Goal: Task Accomplishment & Management: Manage account settings

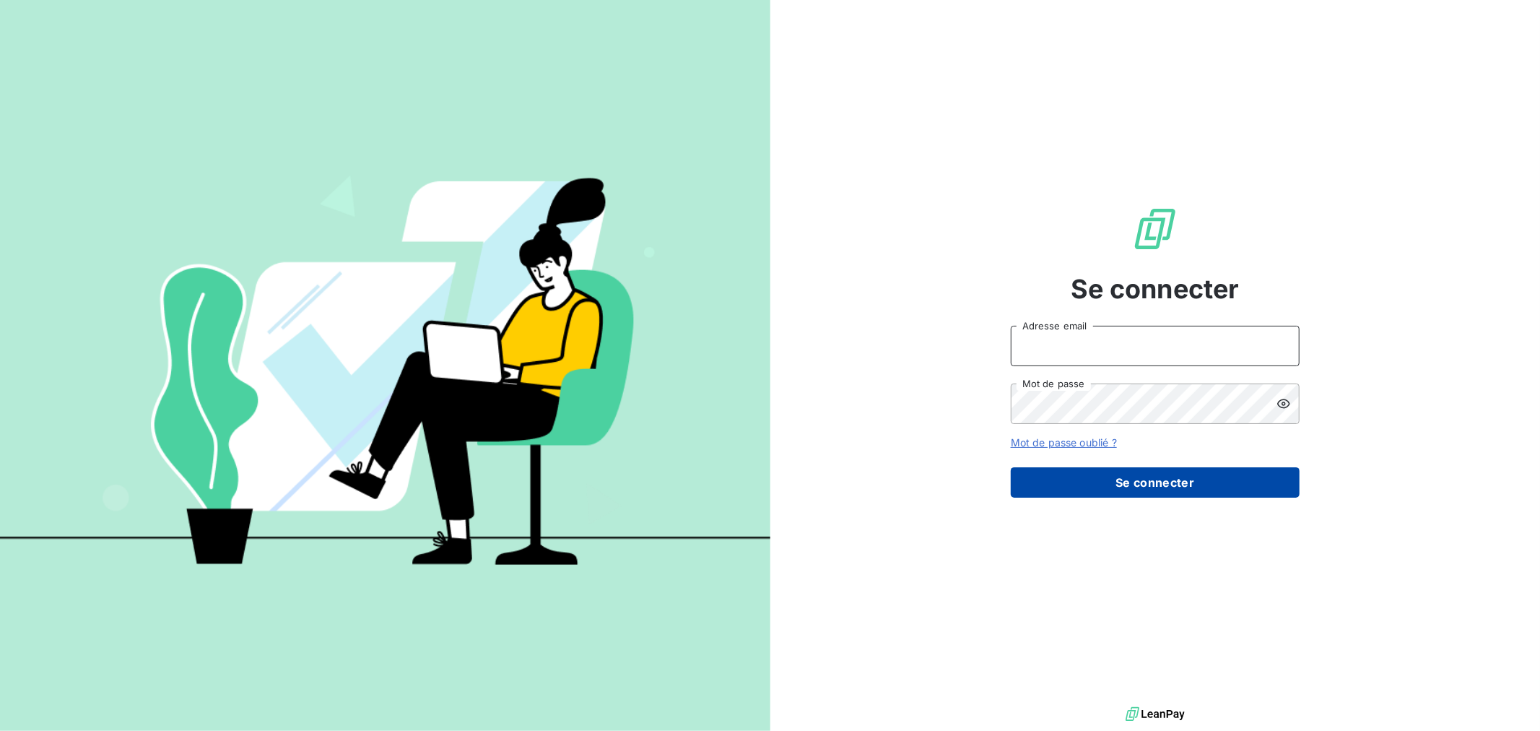
type input "[EMAIL_ADDRESS][DOMAIN_NAME]"
click at [1260, 484] on button "Se connecter" at bounding box center [1155, 482] width 289 height 30
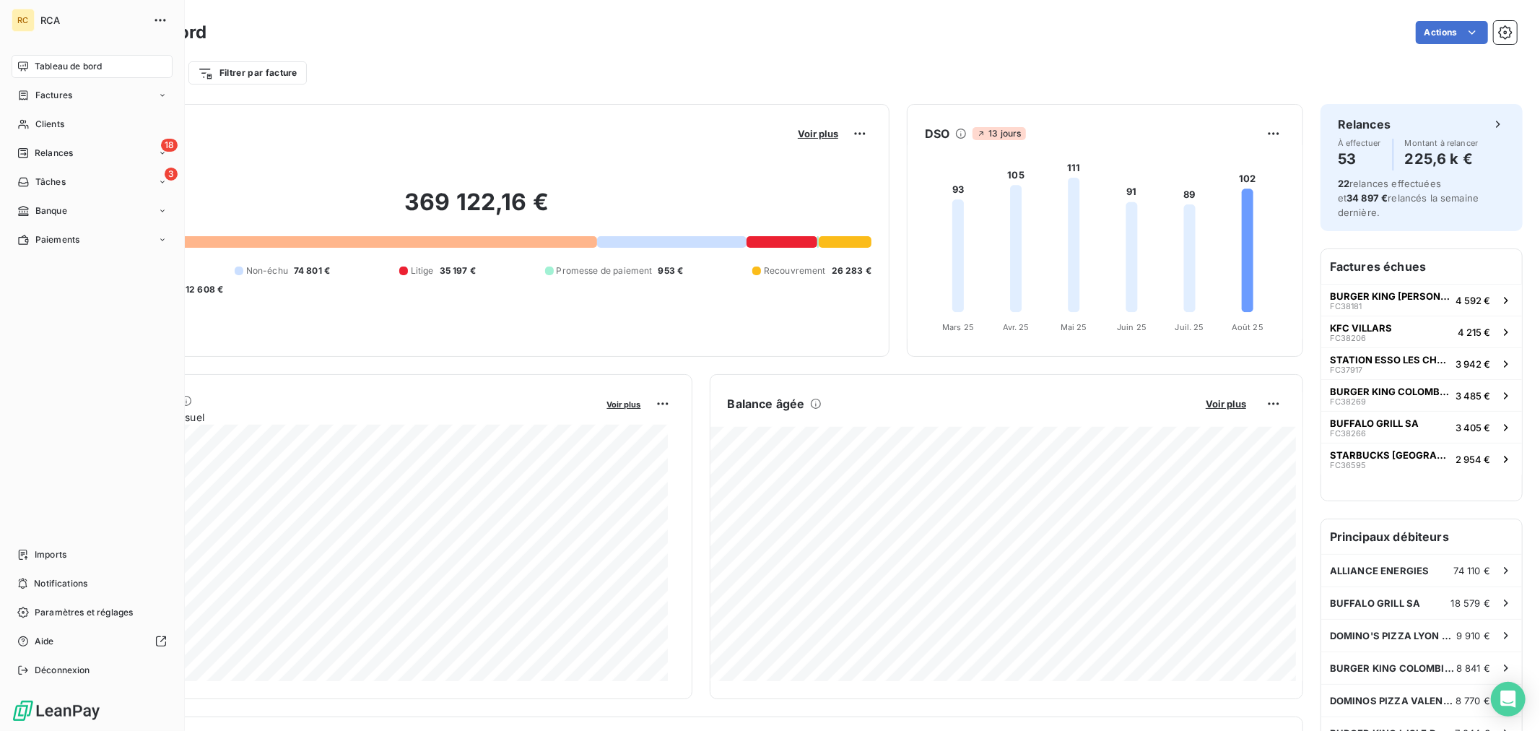
click at [83, 167] on nav "Tableau de bord Factures Clients 18 Relances 3 Tâches Banque Paiements" at bounding box center [92, 153] width 161 height 196
click at [87, 155] on div "18 Relances" at bounding box center [92, 152] width 161 height 23
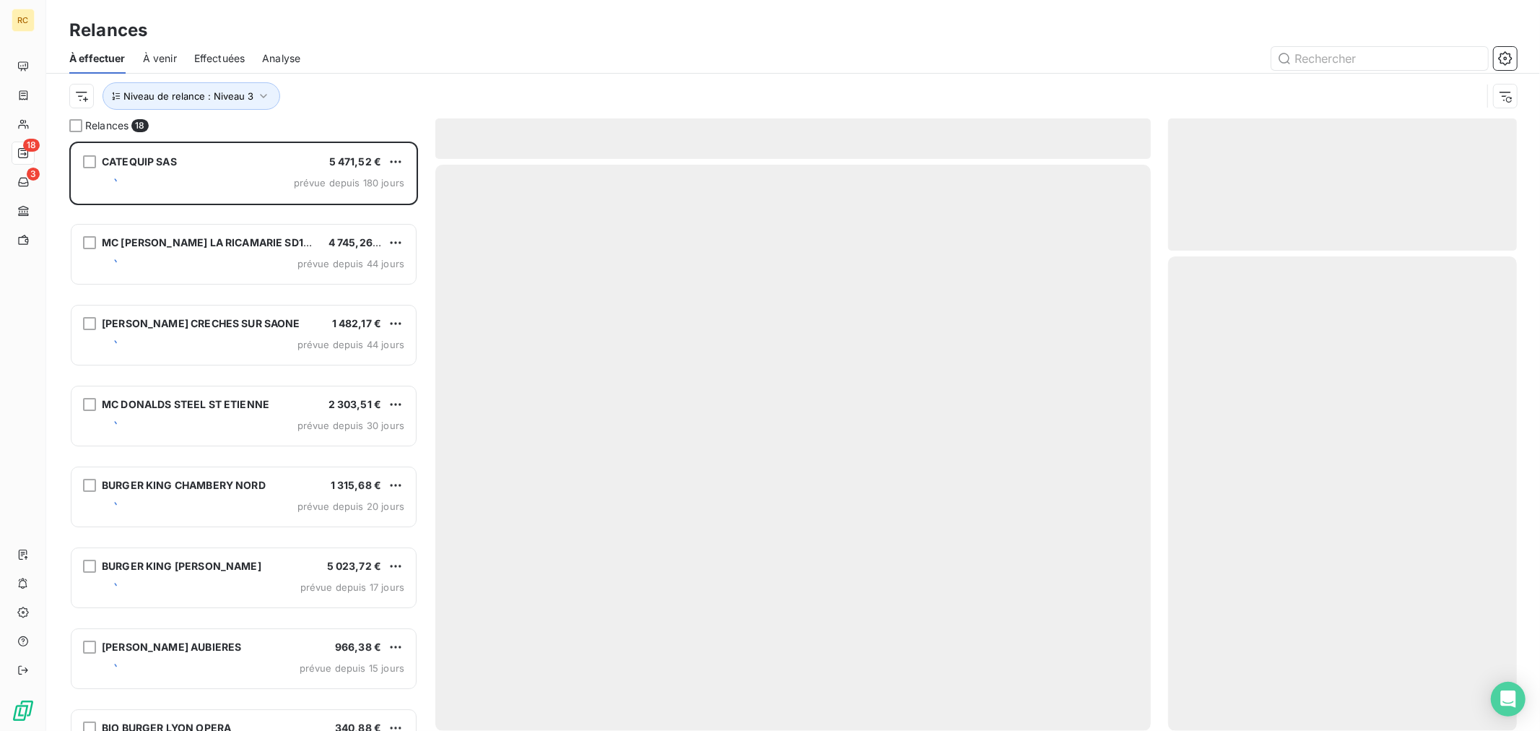
scroll to position [577, 336]
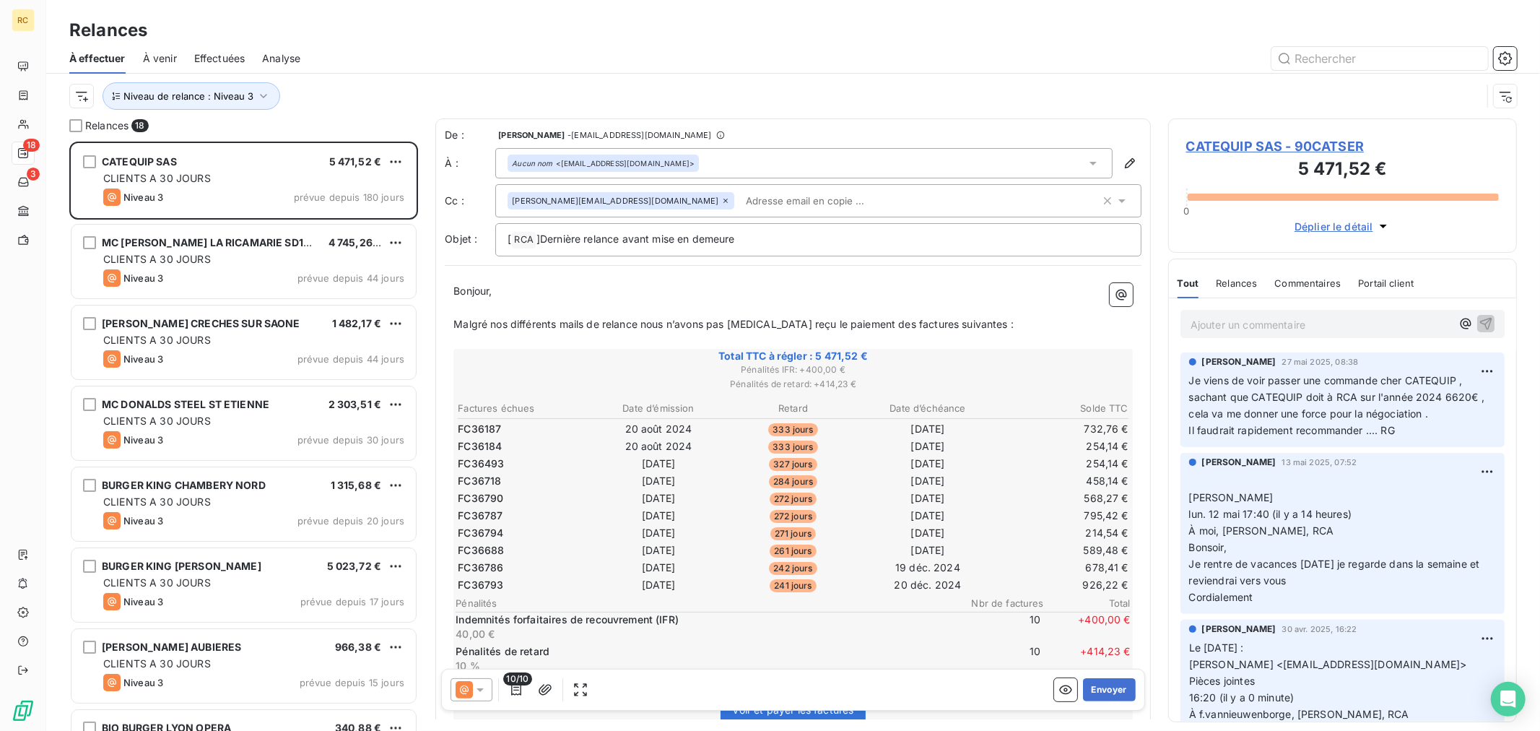
click at [210, 47] on div "Effectuées" at bounding box center [219, 58] width 51 height 30
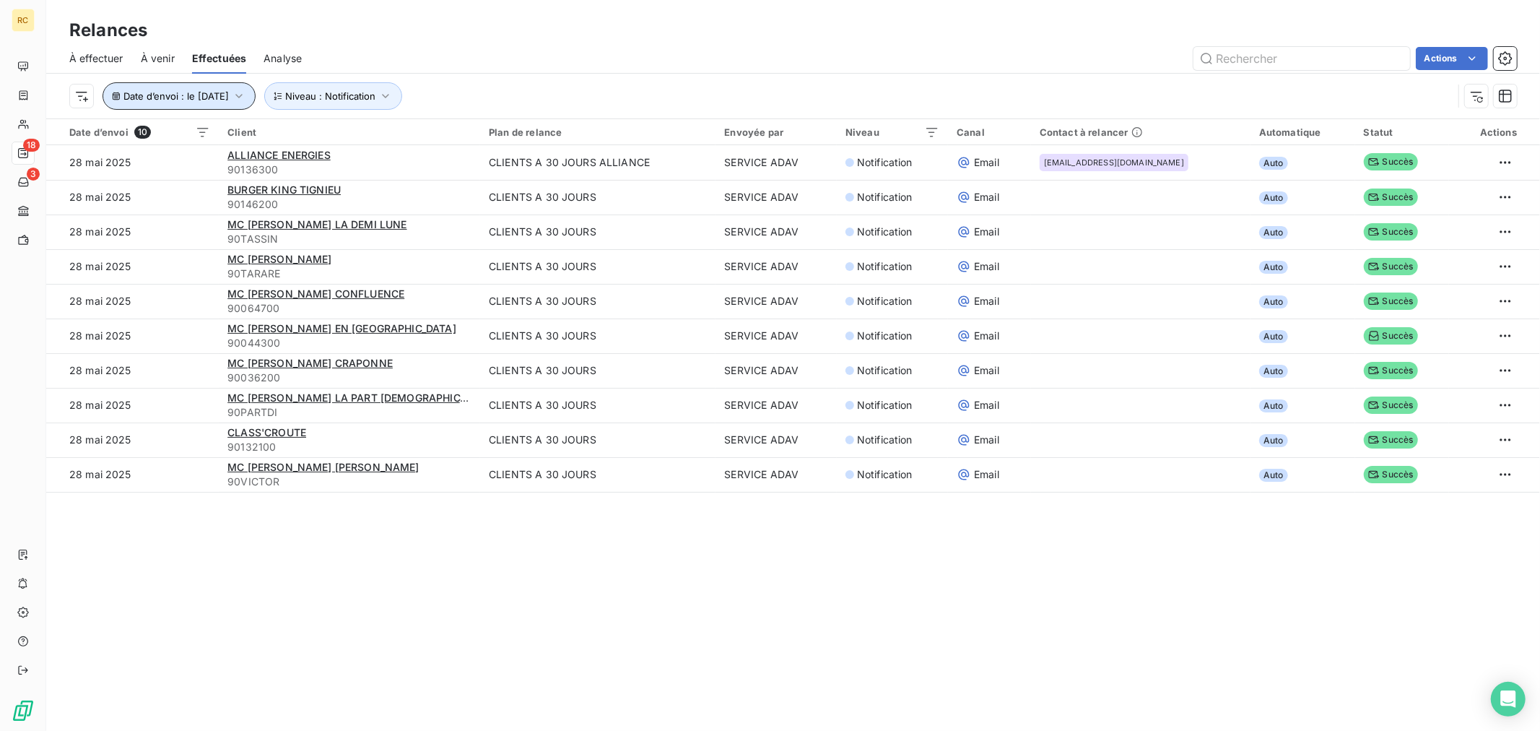
click at [229, 90] on span "Date d’envoi : le [DATE]" at bounding box center [175, 96] width 105 height 12
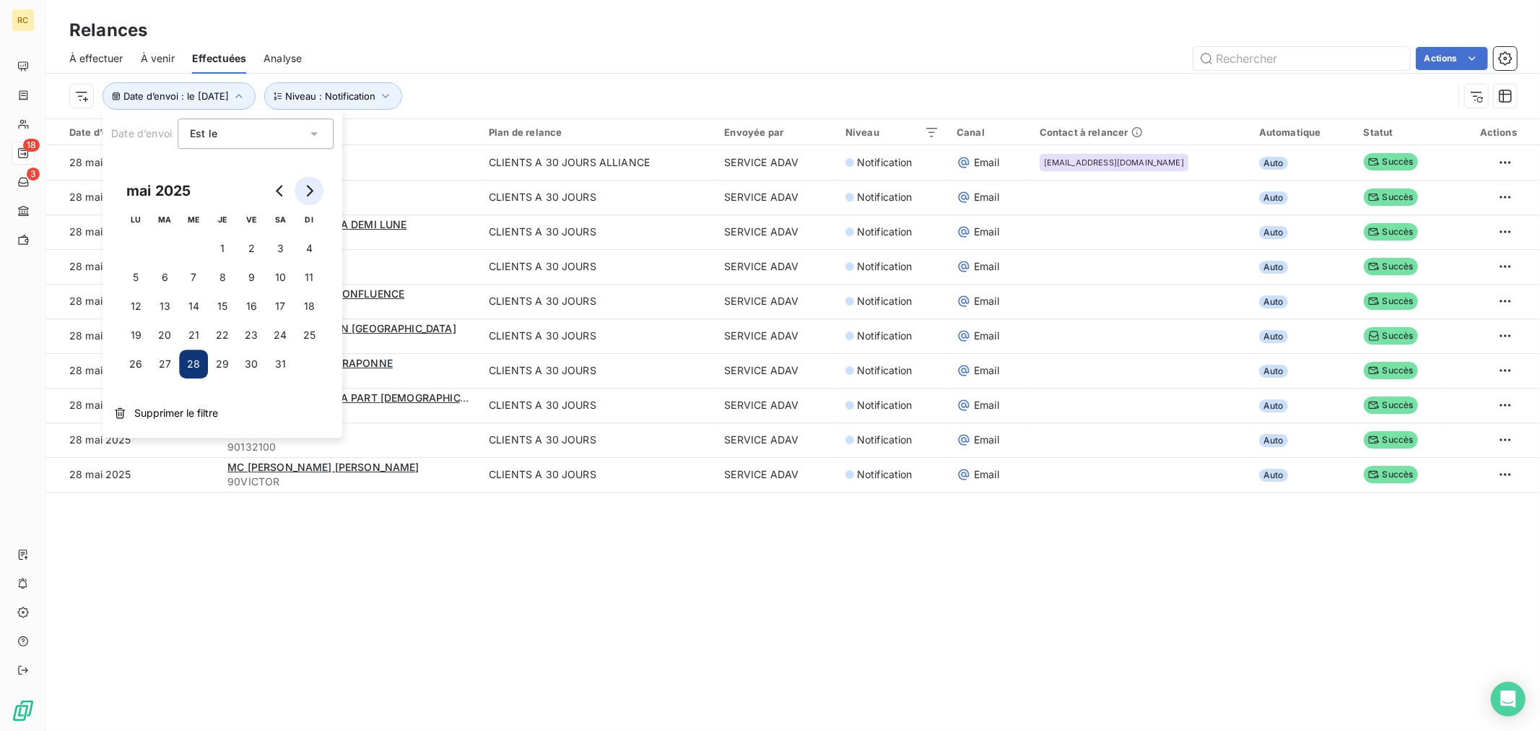
click at [314, 199] on button "Go to next month" at bounding box center [309, 190] width 29 height 29
click at [220, 301] on button "14" at bounding box center [222, 306] width 29 height 29
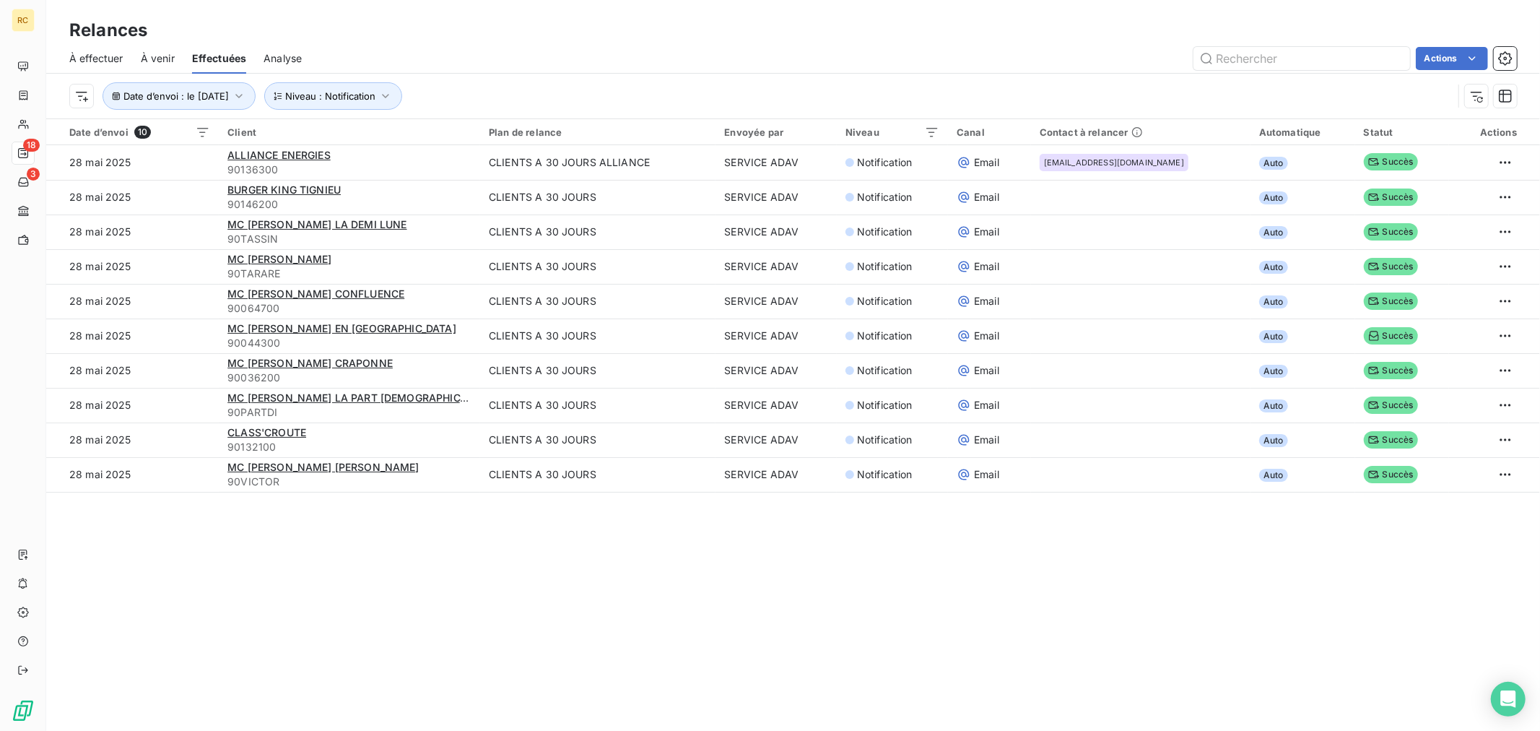
click at [502, 543] on div "Relances À effectuer À venir Effectuées Analyse Actions Date d’envoi : le [DATE…" at bounding box center [792, 365] width 1493 height 731
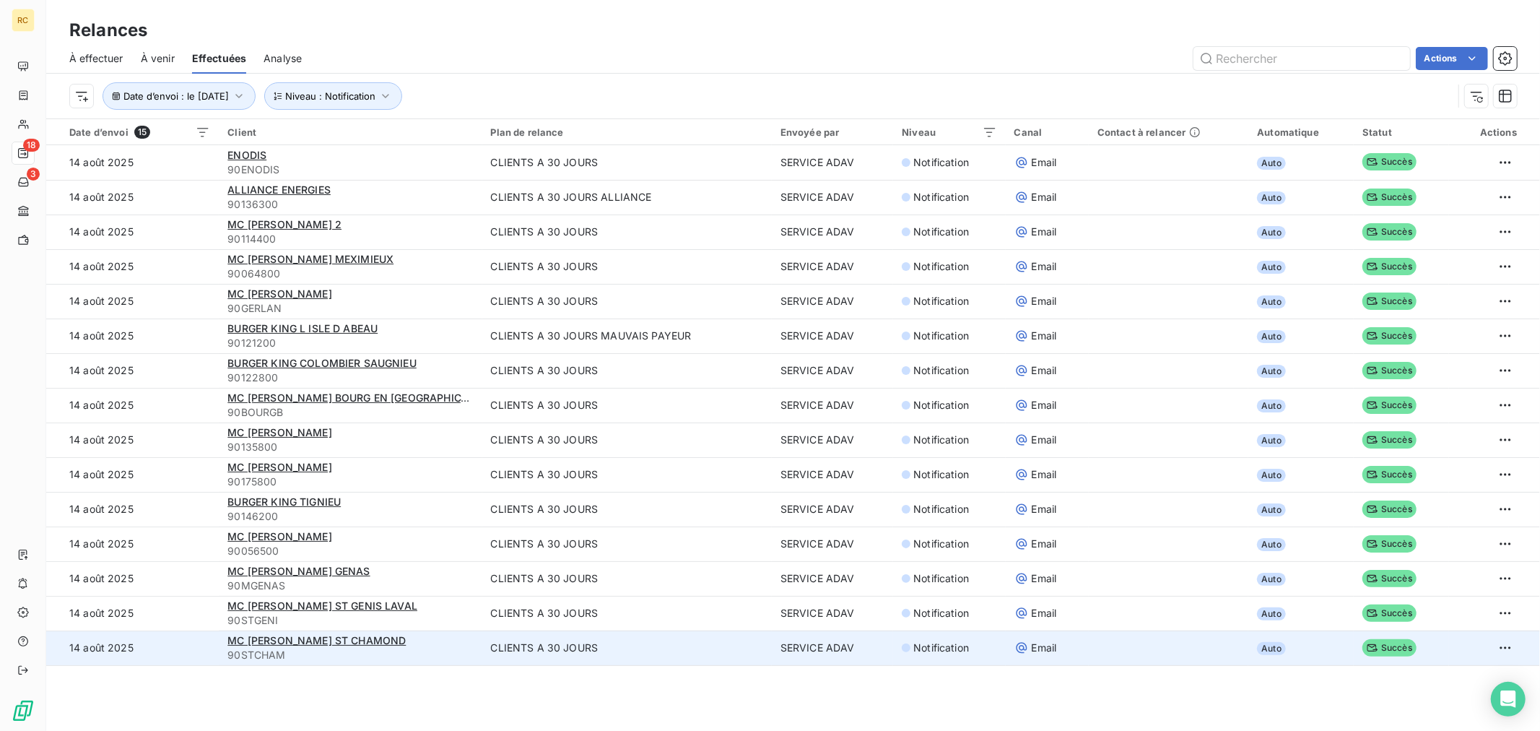
click at [424, 639] on div "MC [PERSON_NAME] ST CHAMOND" at bounding box center [349, 640] width 245 height 14
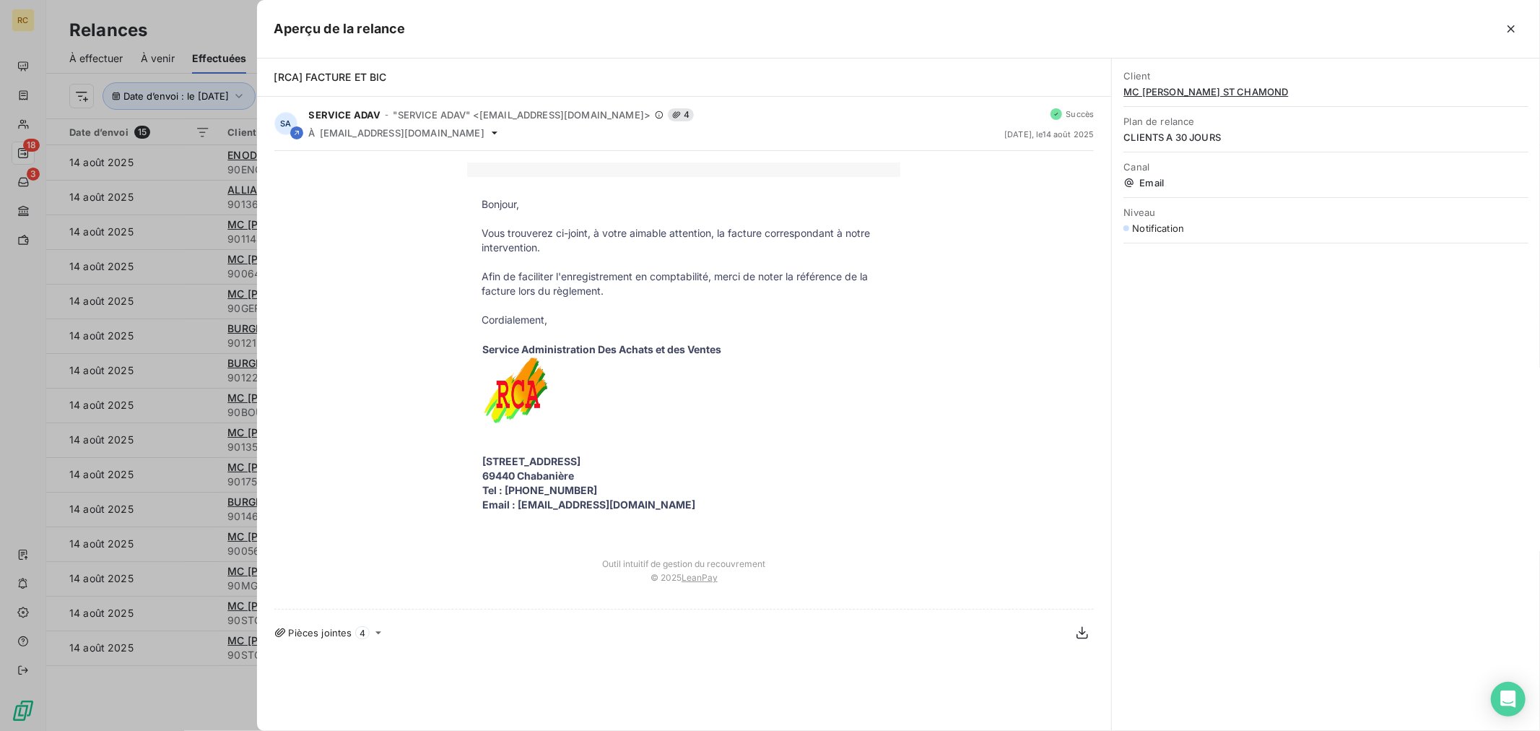
click at [224, 385] on div at bounding box center [770, 365] width 1540 height 731
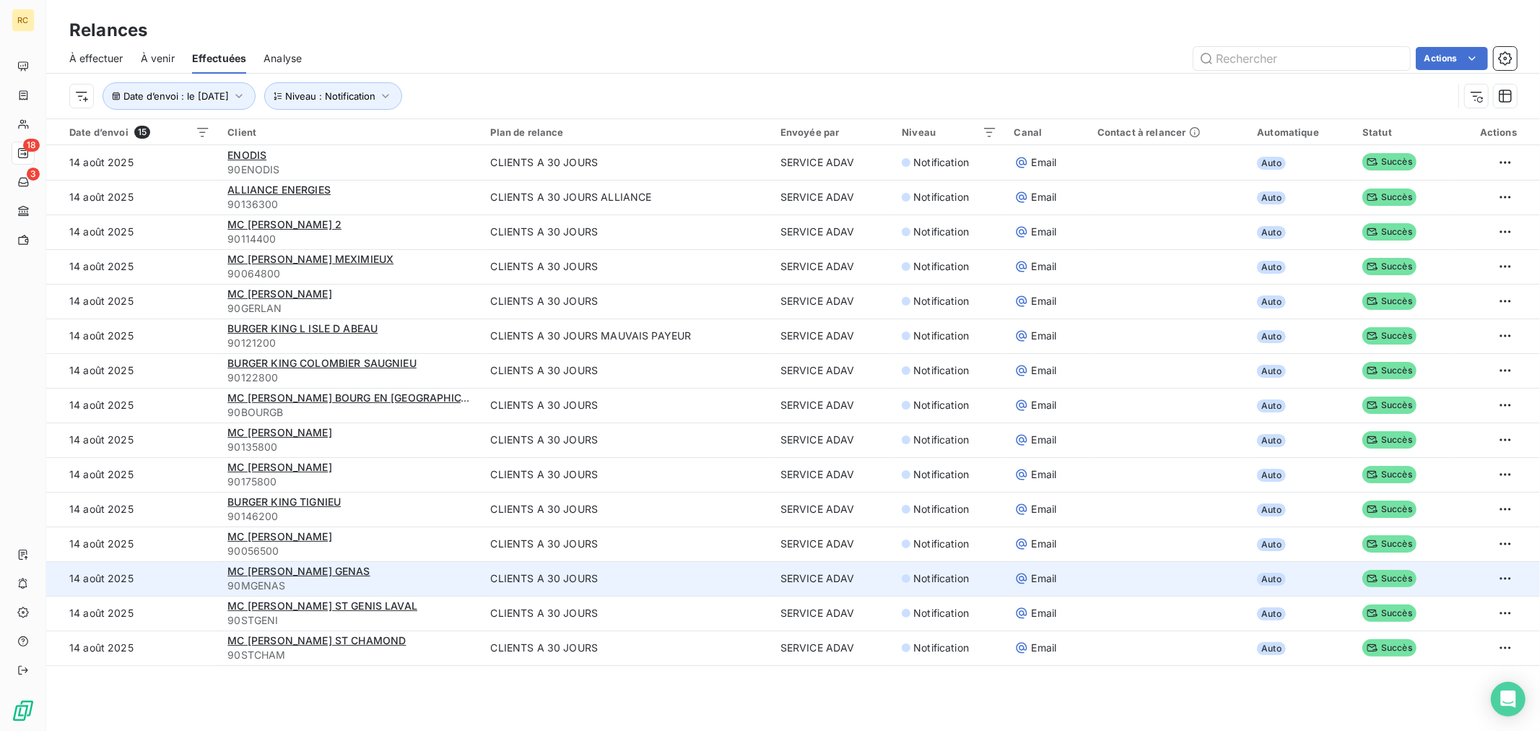
click at [448, 589] on span "90MGENAS" at bounding box center [349, 585] width 245 height 14
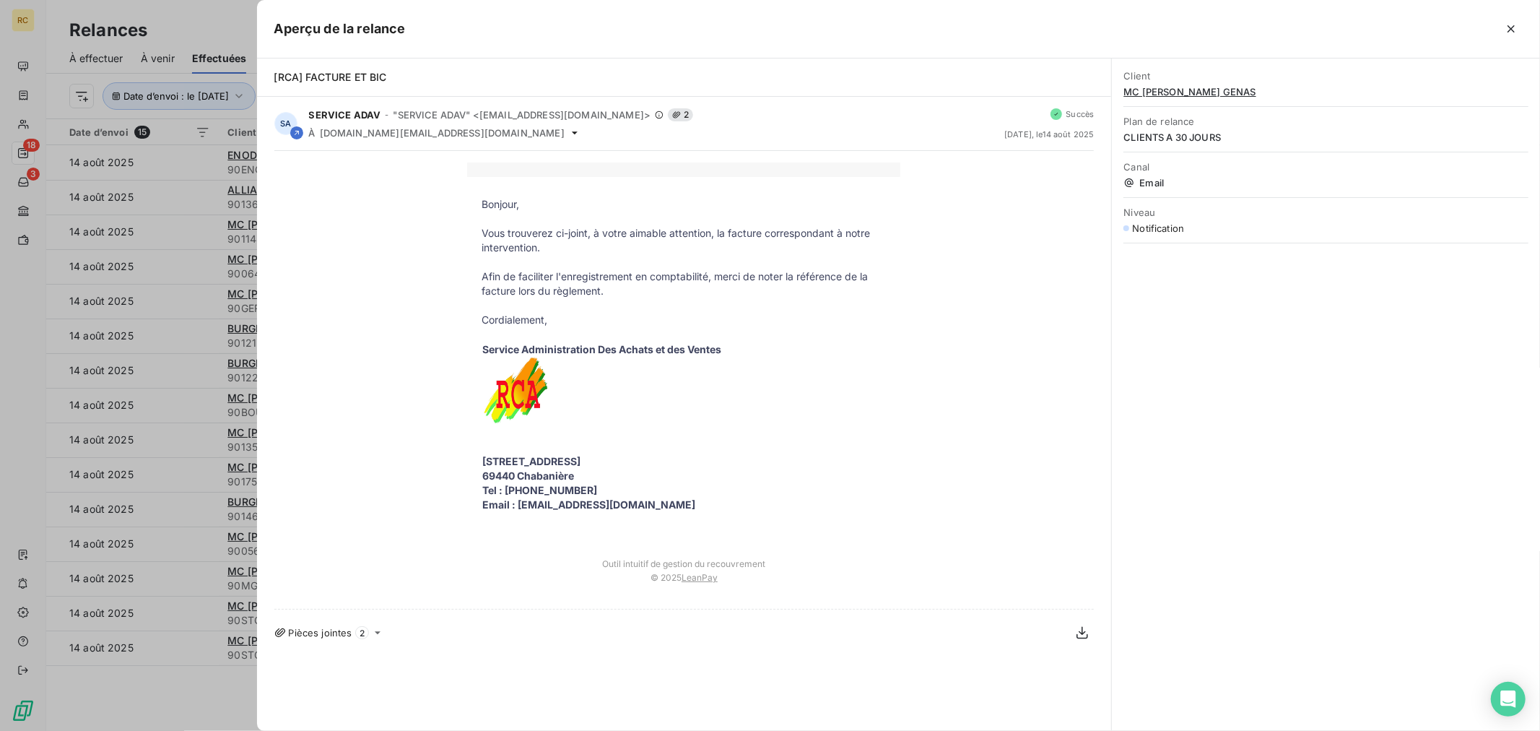
click at [376, 634] on icon at bounding box center [378, 633] width 12 height 12
click at [673, 676] on div "FC38491.pdf" at bounding box center [684, 676] width 268 height 42
click at [764, 676] on icon "button" at bounding box center [768, 676] width 14 height 14
click at [801, 679] on icon "button" at bounding box center [797, 676] width 11 height 13
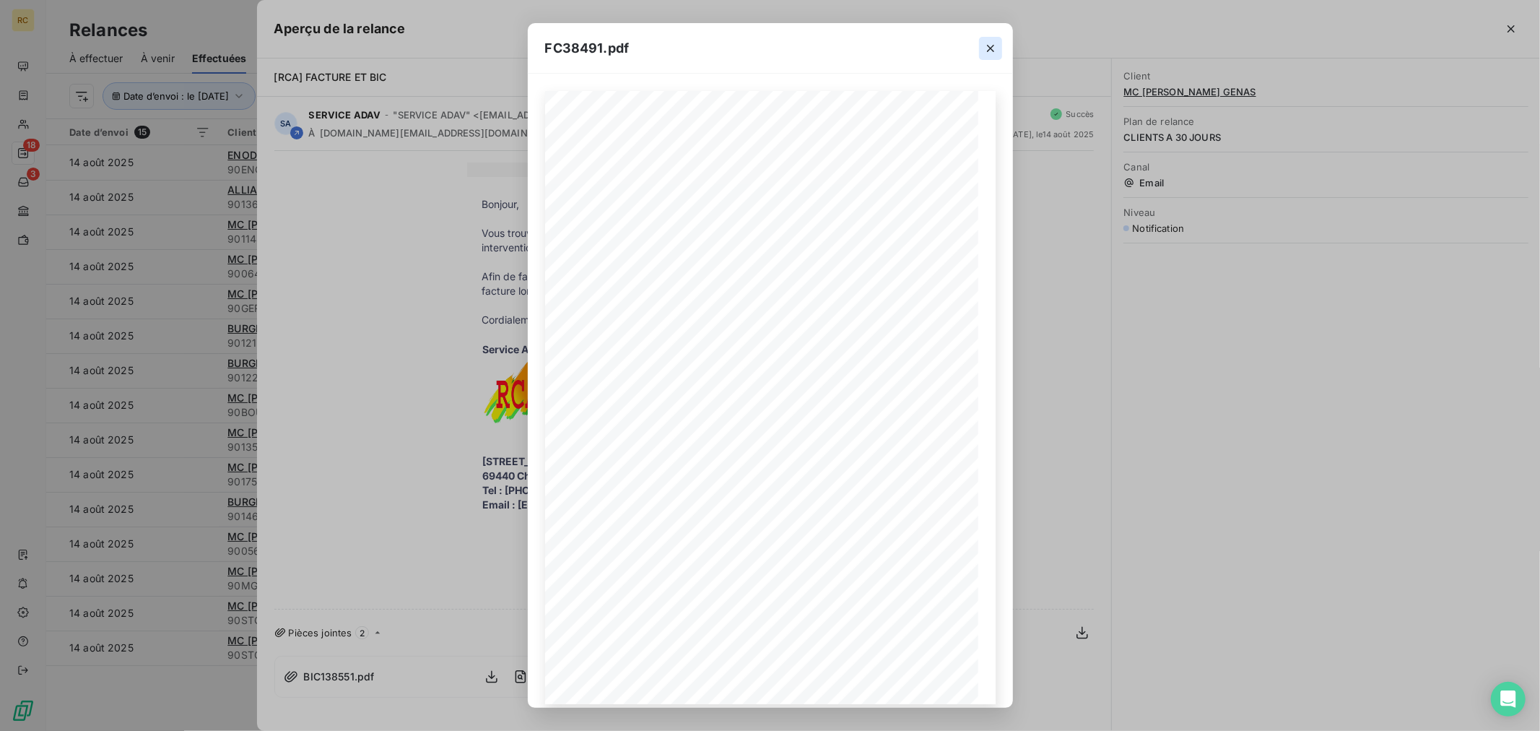
click at [997, 53] on icon "button" at bounding box center [990, 48] width 14 height 14
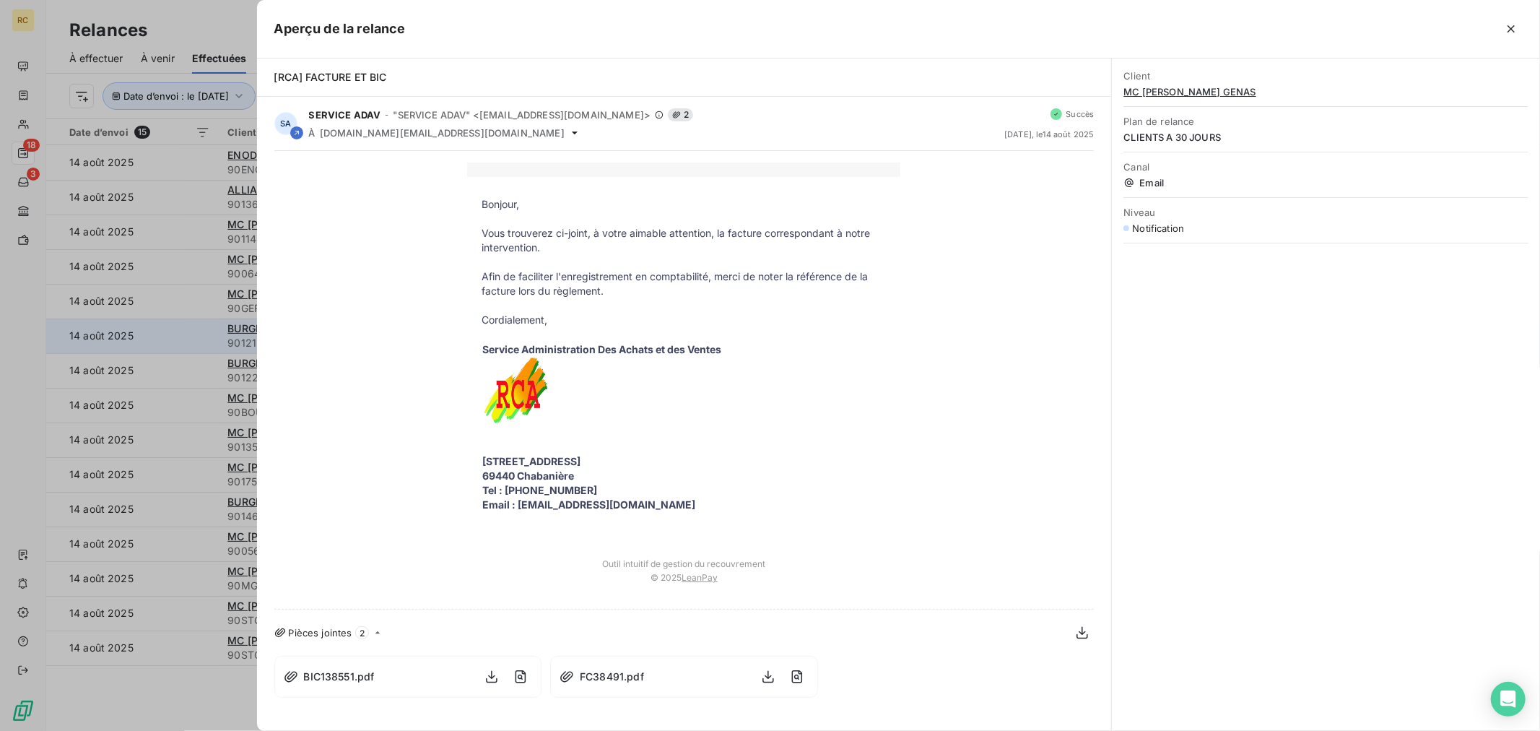
click at [183, 322] on div at bounding box center [770, 365] width 1540 height 731
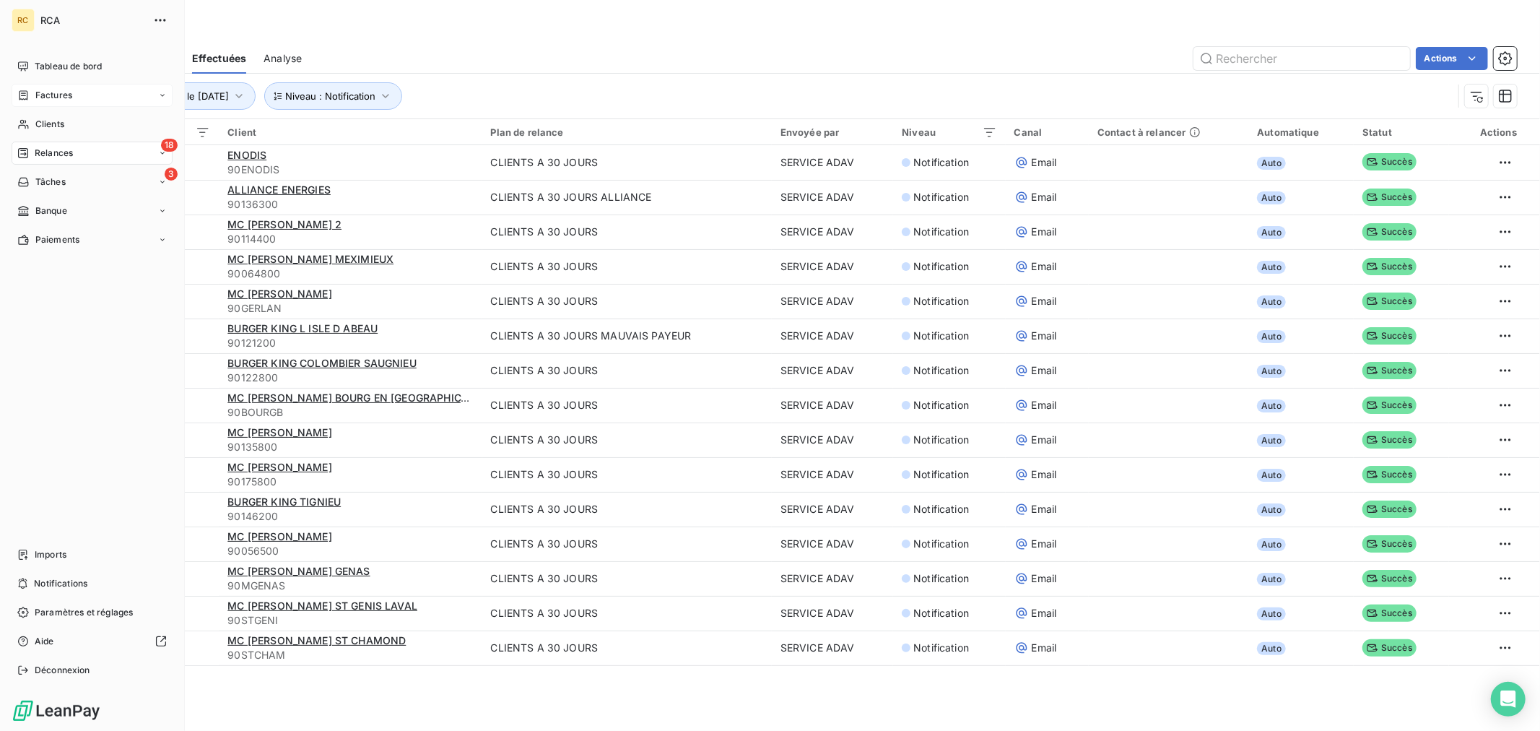
click at [66, 92] on span "Factures" at bounding box center [53, 95] width 37 height 13
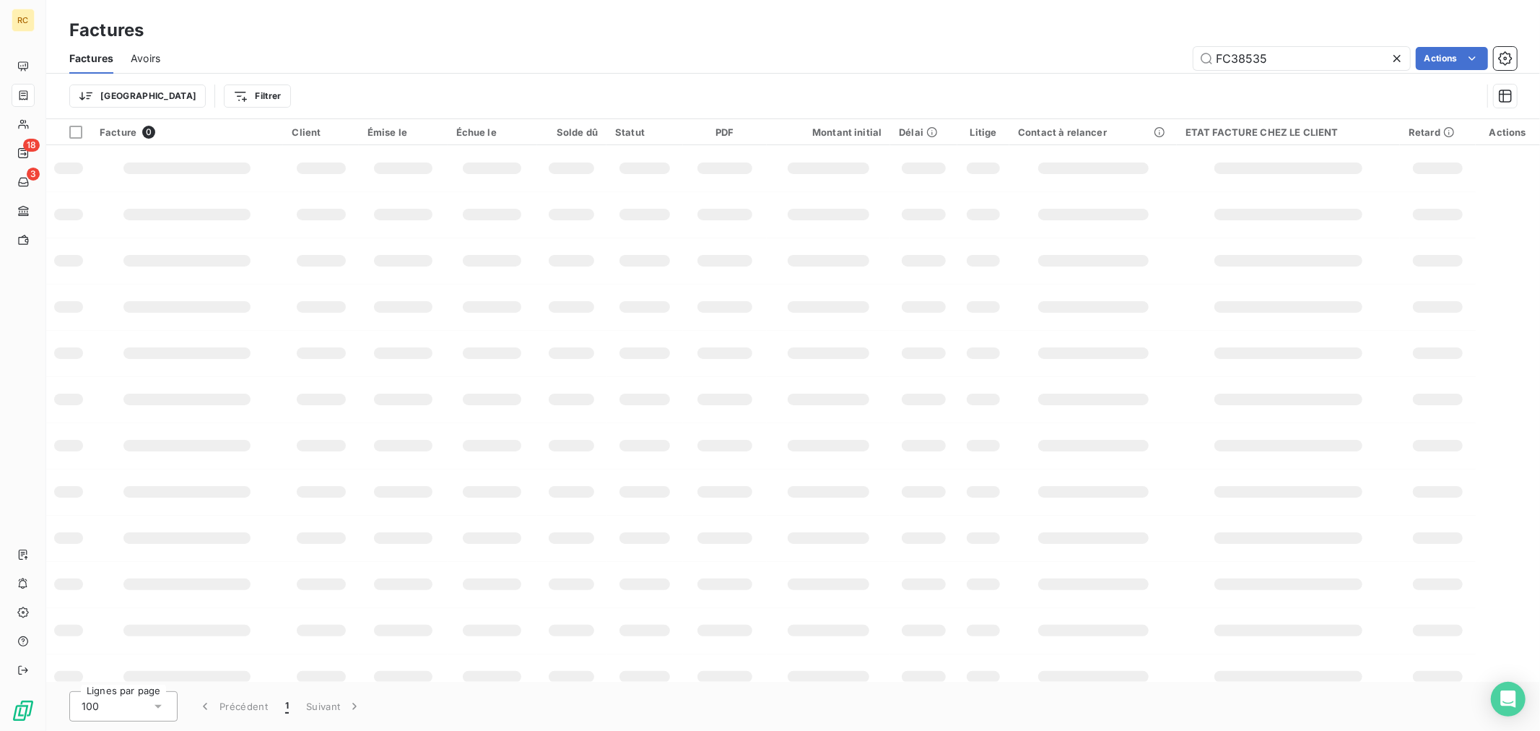
drag, startPoint x: 1286, startPoint y: 59, endPoint x: 1037, endPoint y: 87, distance: 250.5
click at [1037, 87] on div "Factures Avoirs FC38535 Actions Trier Filtrer" at bounding box center [792, 80] width 1493 height 75
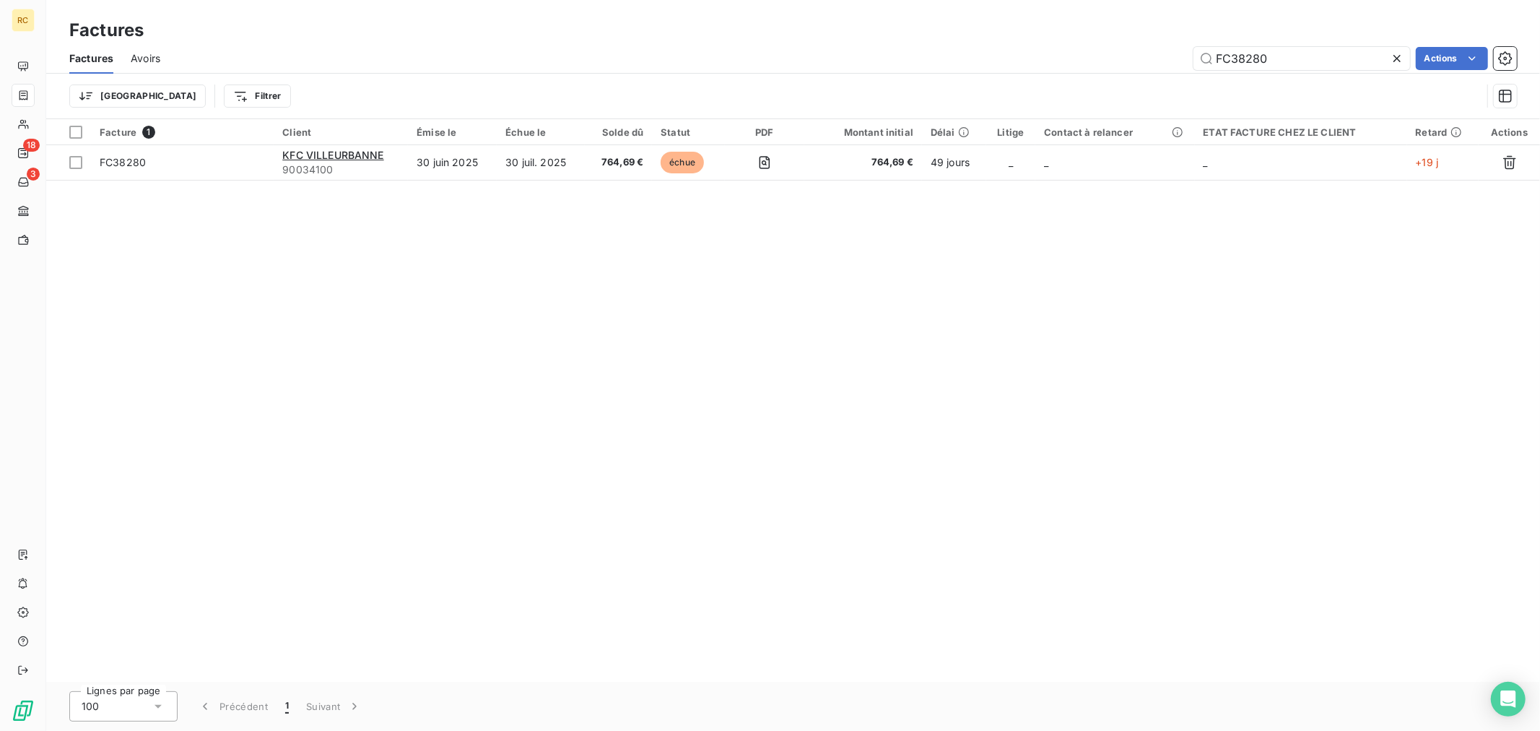
type input "FC38280"
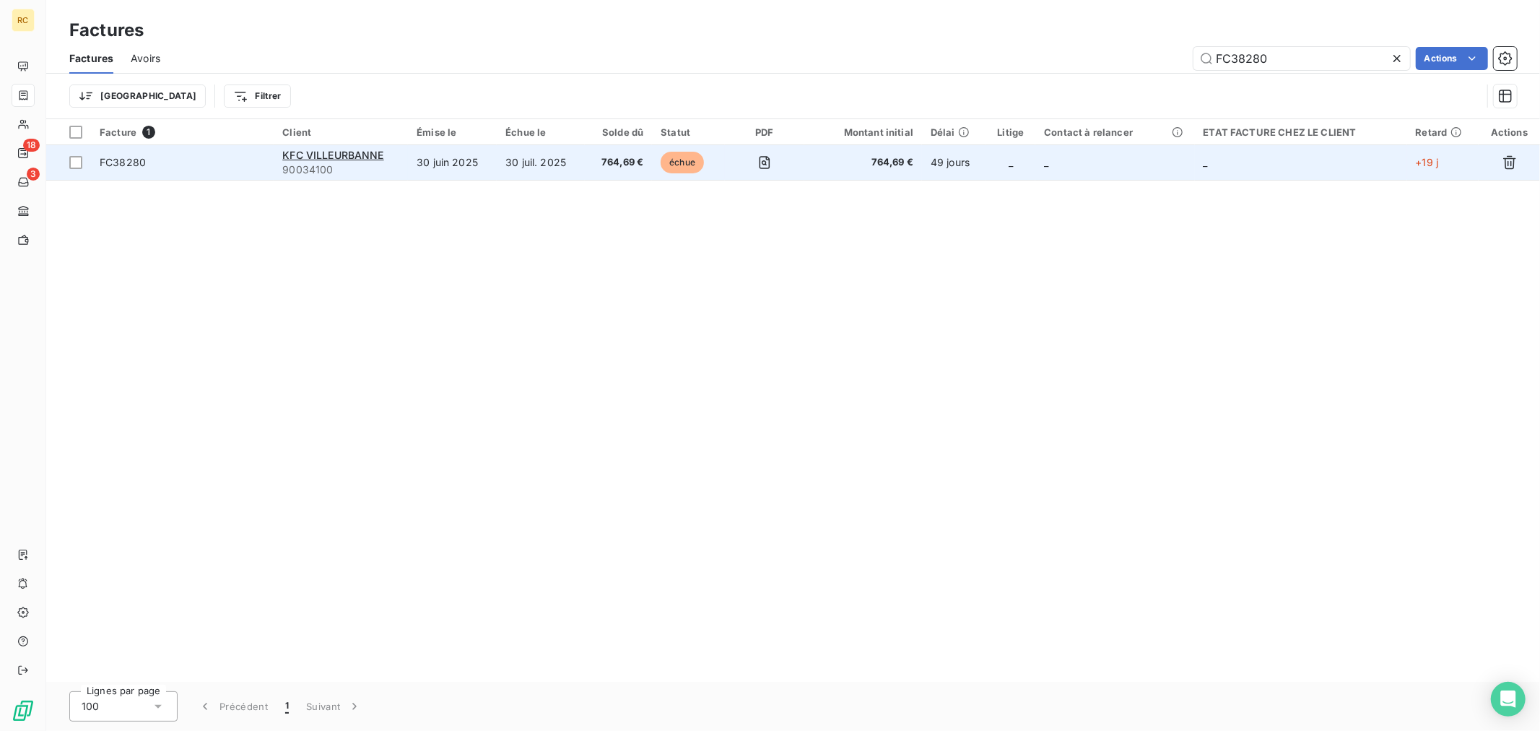
click at [462, 165] on td "30 juin 2025" at bounding box center [452, 162] width 89 height 35
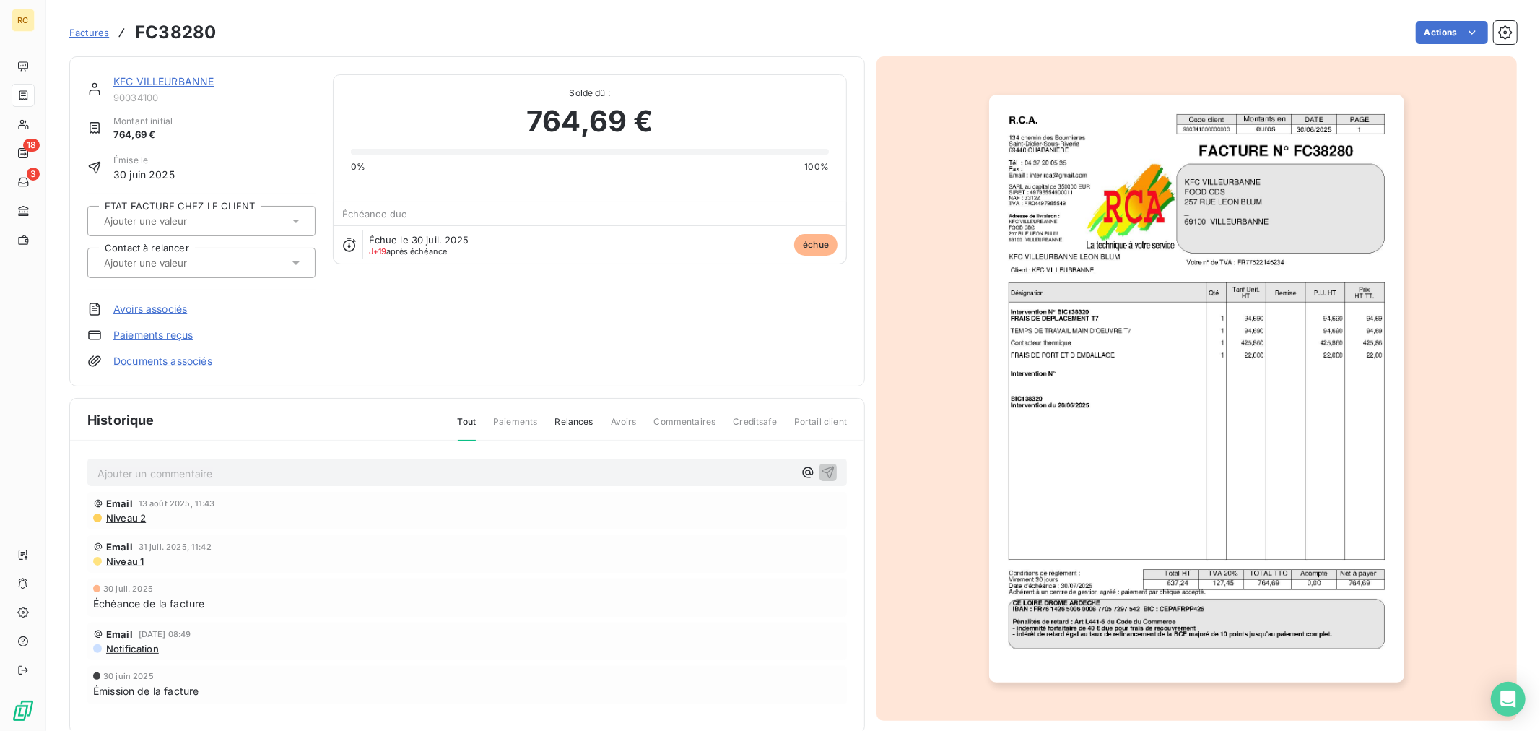
click at [149, 334] on link "Paiements reçus" at bounding box center [152, 335] width 79 height 14
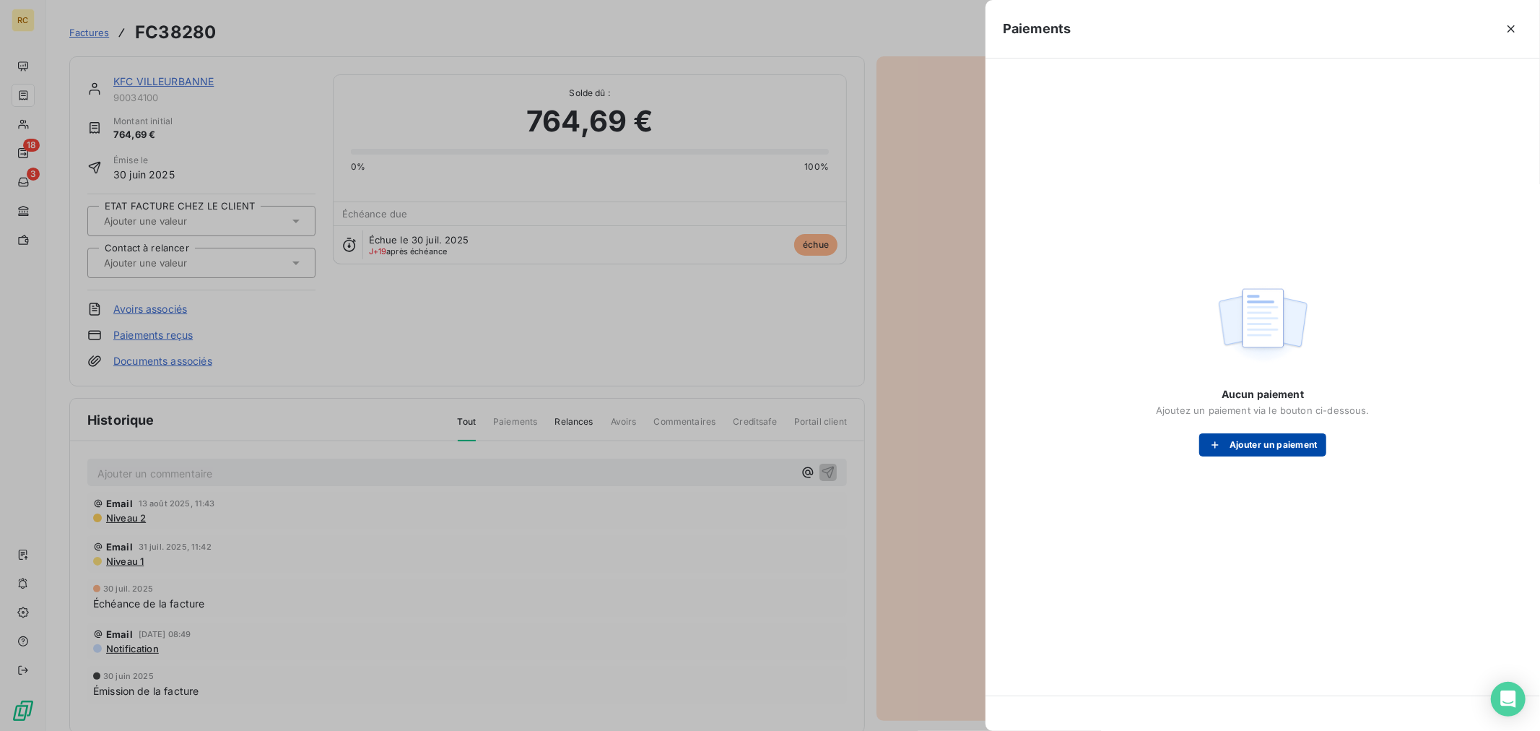
click at [1244, 450] on button "Ajouter un paiement" at bounding box center [1262, 444] width 127 height 23
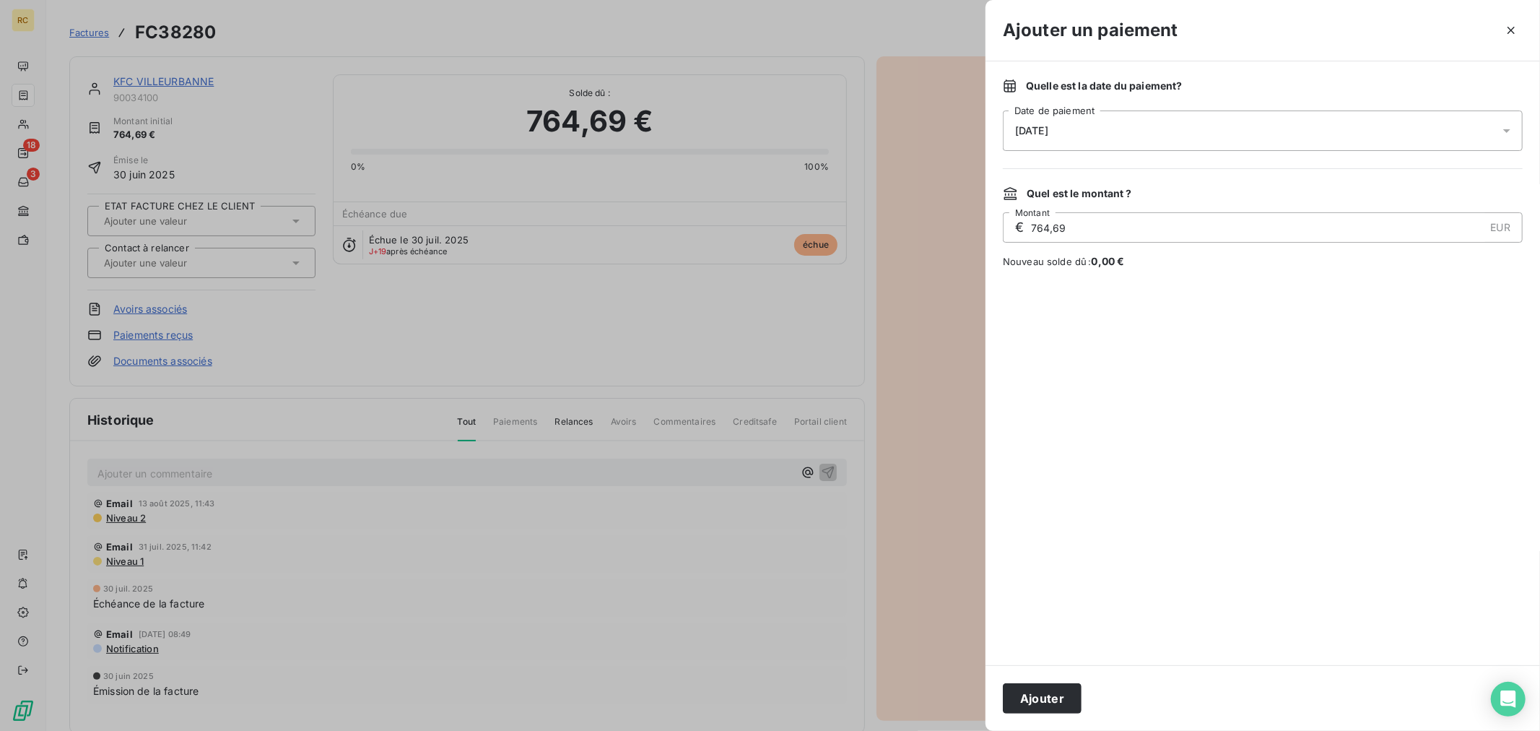
click at [1127, 134] on div "[DATE]" at bounding box center [1263, 130] width 520 height 40
click at [1122, 337] on button "21" at bounding box center [1131, 337] width 29 height 29
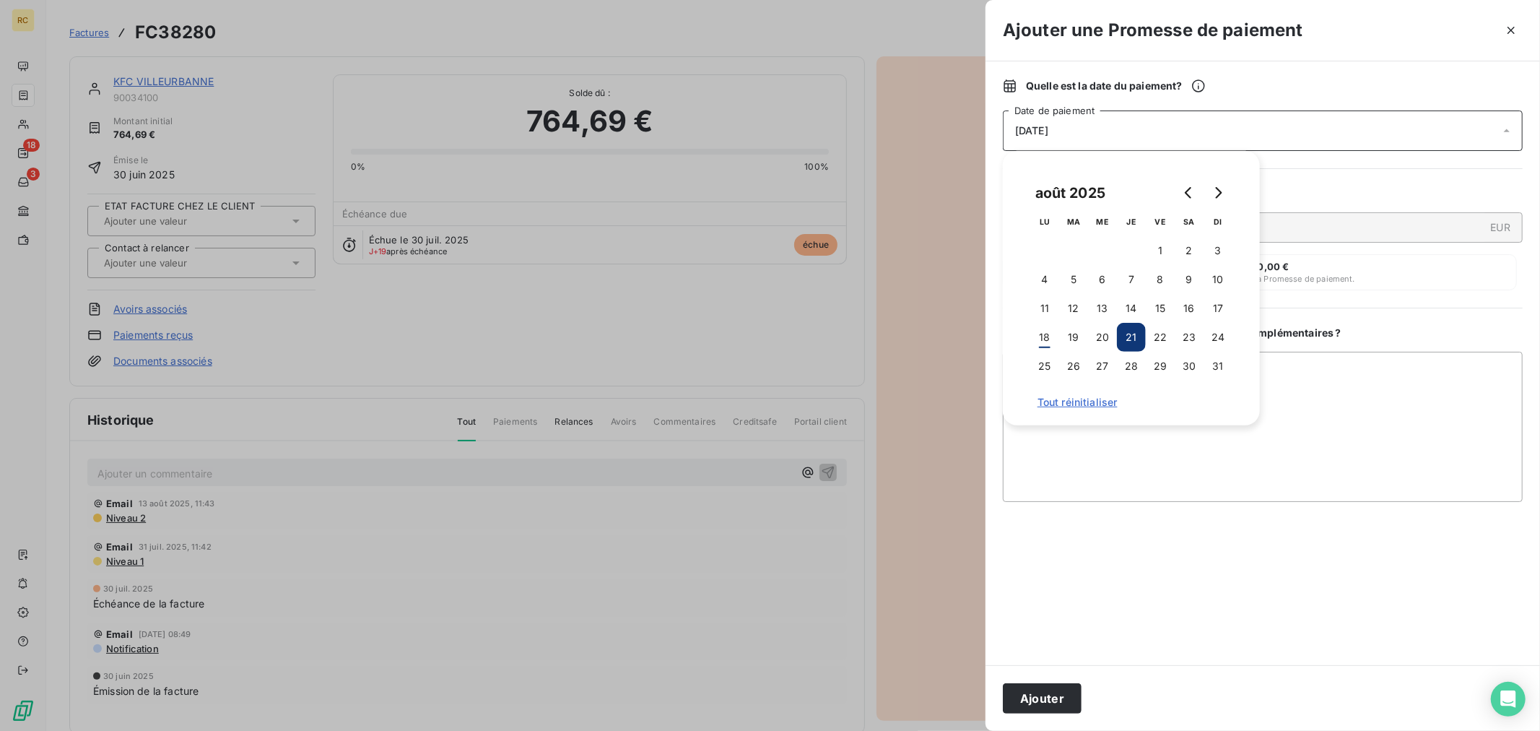
click at [1178, 519] on div at bounding box center [1263, 583] width 520 height 128
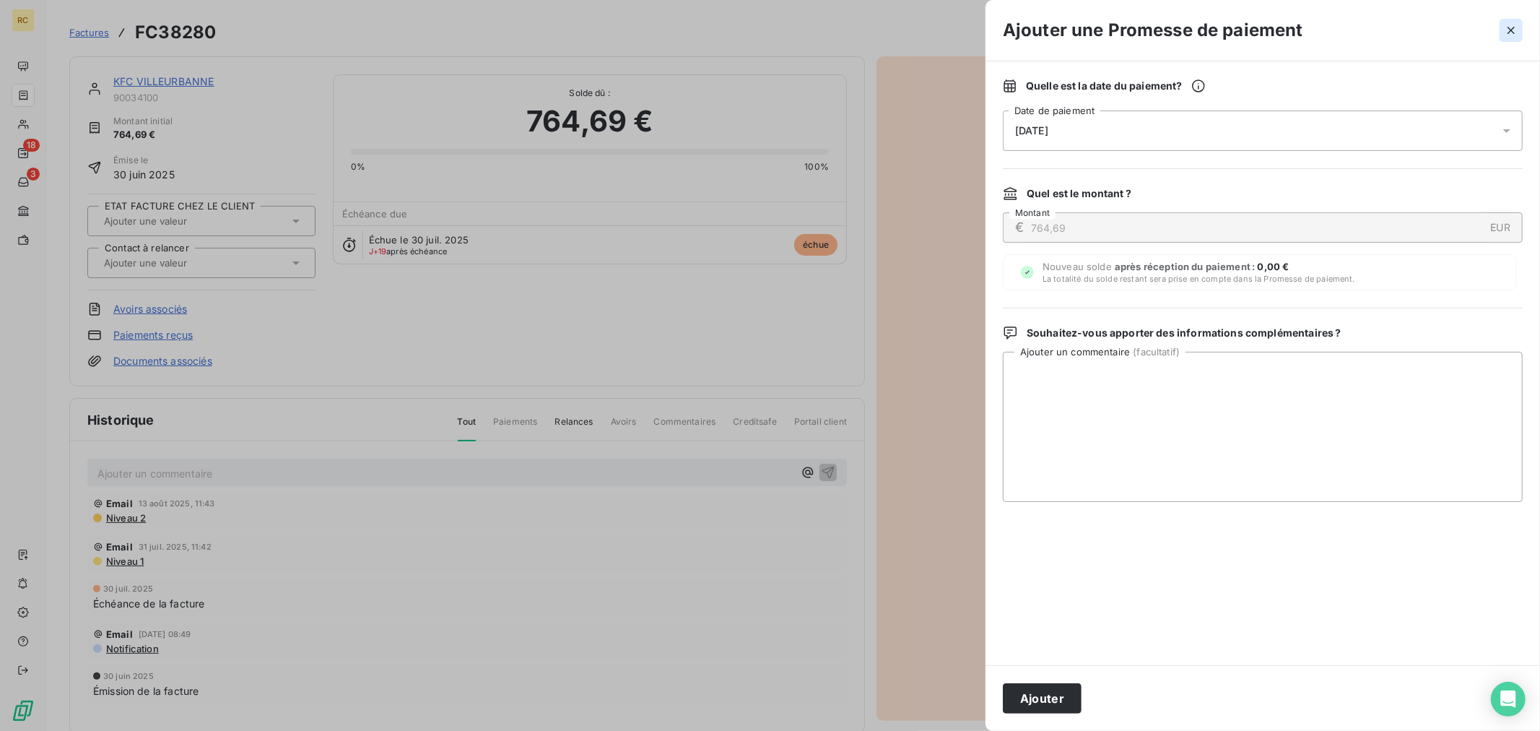
click at [1512, 27] on icon "button" at bounding box center [1510, 30] width 7 height 7
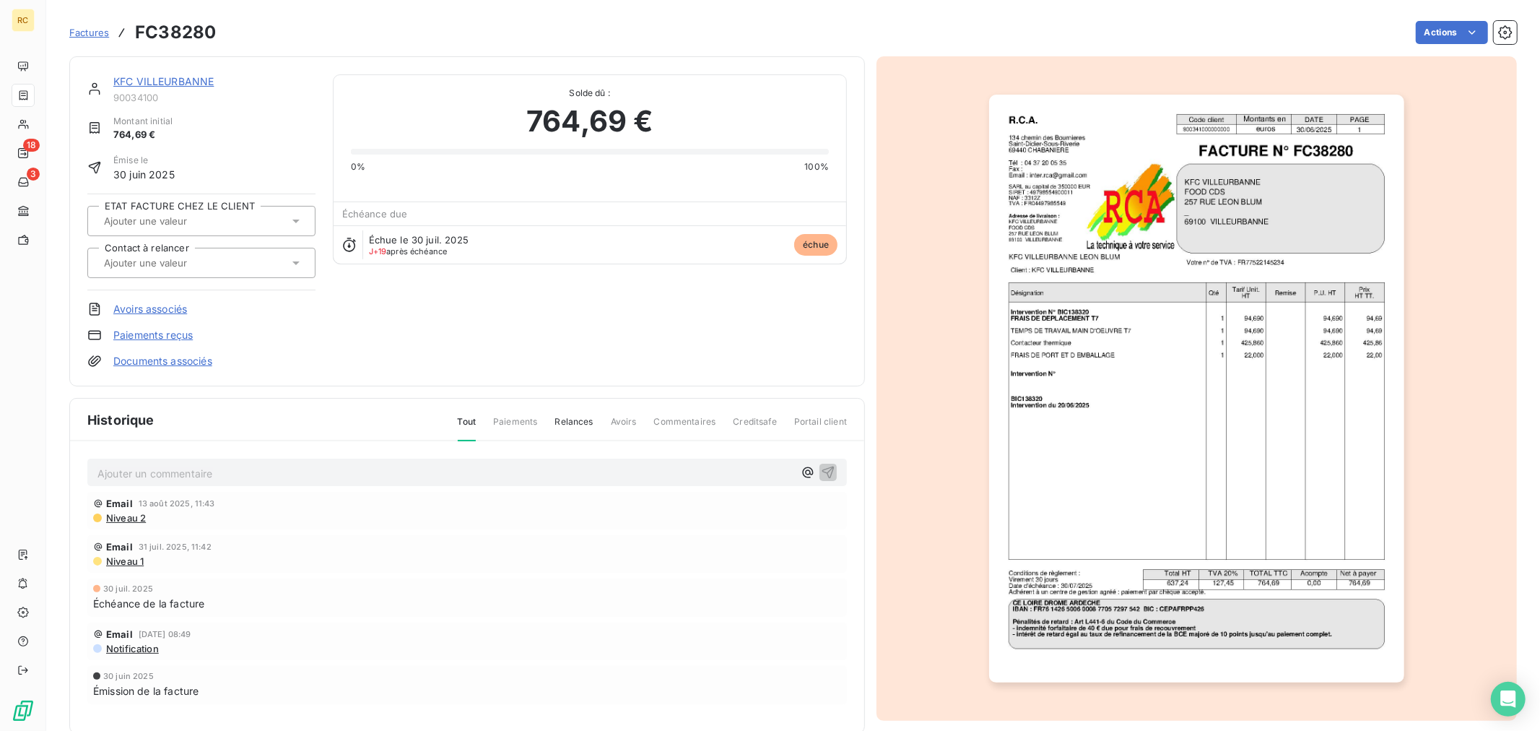
click at [85, 31] on span "Factures" at bounding box center [89, 33] width 40 height 12
